Goal: Task Accomplishment & Management: Manage account settings

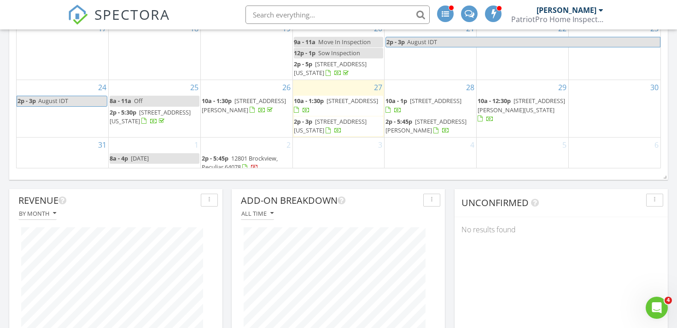
scroll to position [777, 0]
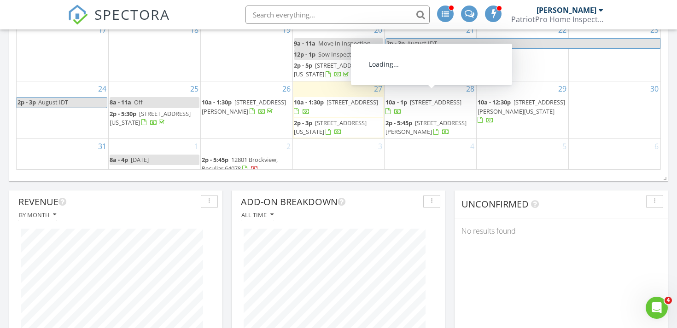
click at [423, 98] on span "[STREET_ADDRESS]" at bounding box center [436, 102] width 52 height 8
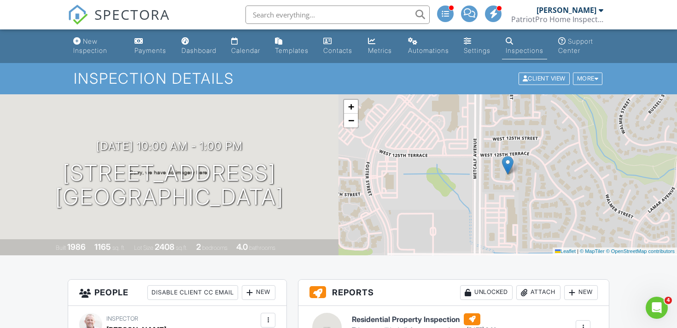
click at [99, 10] on span "SPECTORA" at bounding box center [132, 14] width 76 height 19
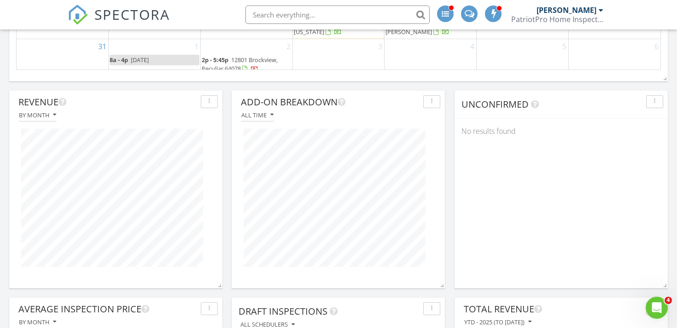
scroll to position [921, 0]
